Goal: Book appointment/travel/reservation

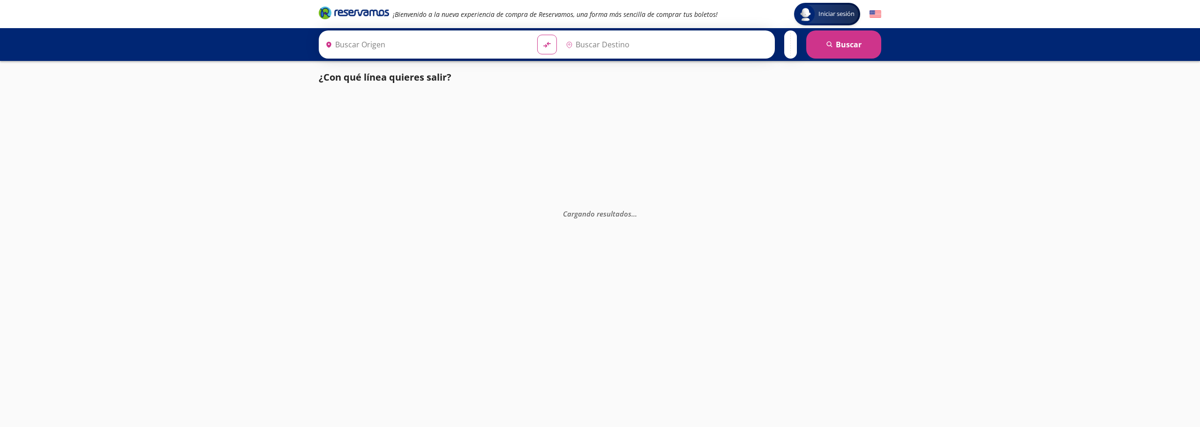
type input "[GEOGRAPHIC_DATA], [GEOGRAPHIC_DATA]"
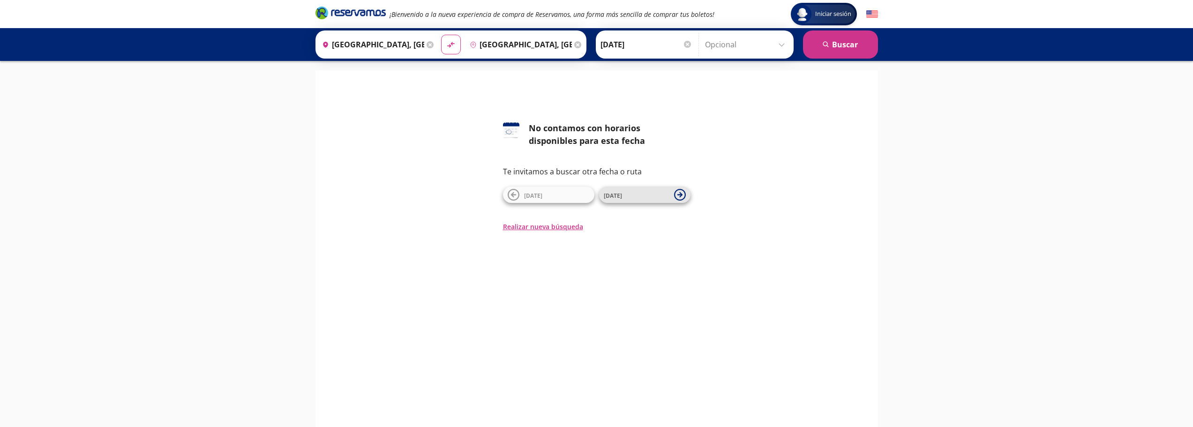
click at [623, 196] on span "[DATE]" at bounding box center [637, 194] width 66 height 11
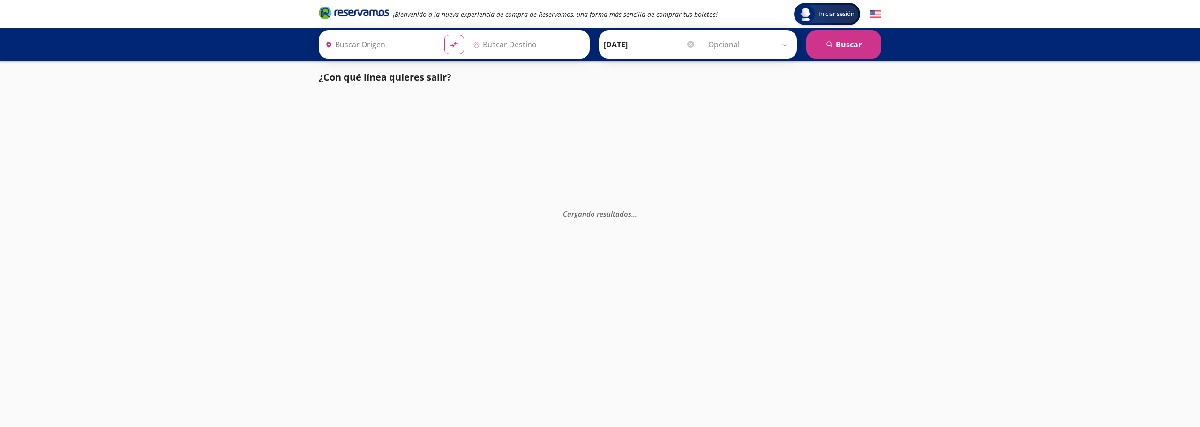
type input "[GEOGRAPHIC_DATA], [GEOGRAPHIC_DATA]"
